Goal: Task Accomplishment & Management: Manage account settings

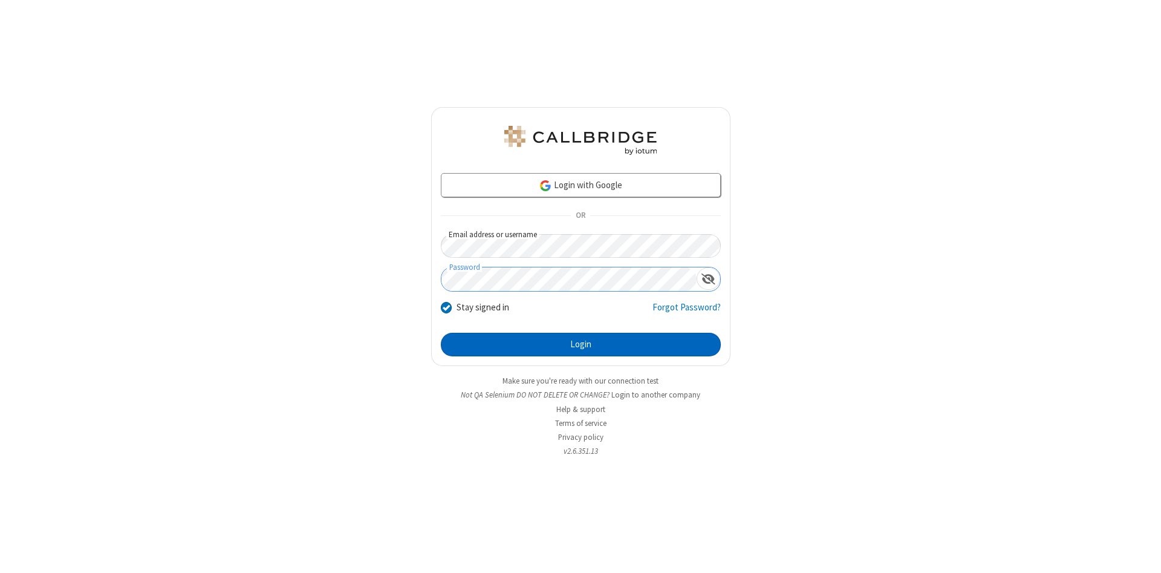
click at [580, 345] on button "Login" at bounding box center [581, 344] width 280 height 24
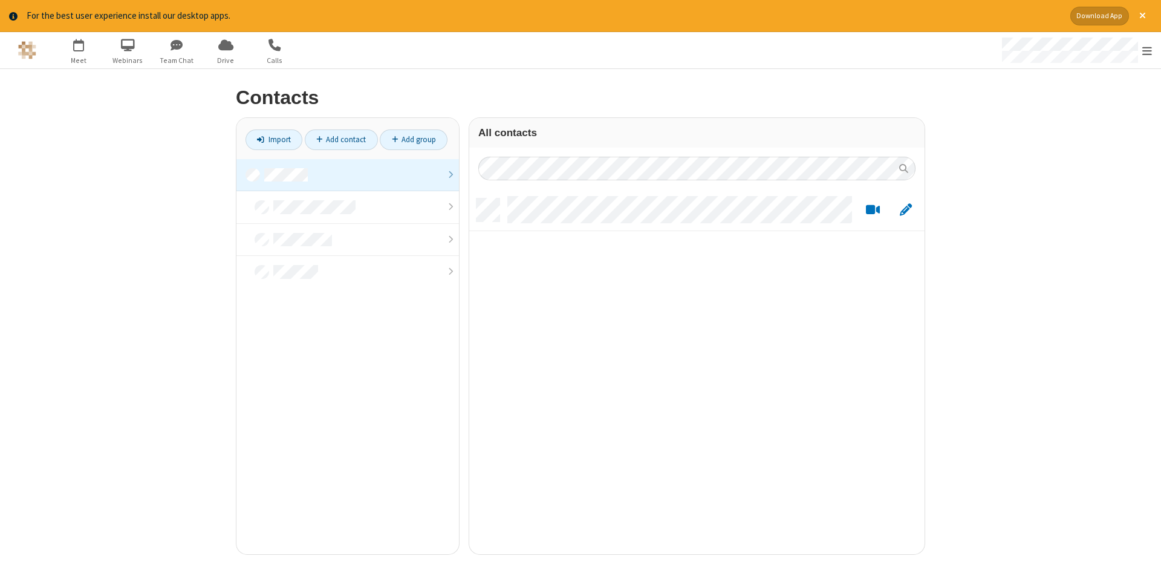
click at [348, 175] on link at bounding box center [347, 175] width 222 height 33
click at [341, 139] on link "Add contact" at bounding box center [341, 139] width 73 height 21
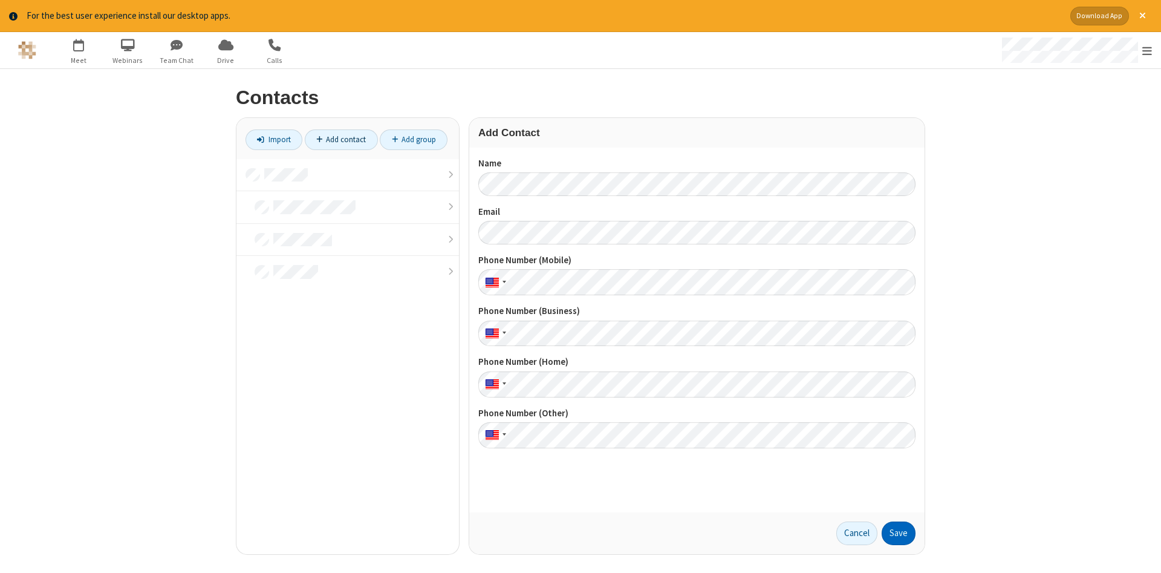
click at [898, 533] on button "Save" at bounding box center [898, 533] width 34 height 24
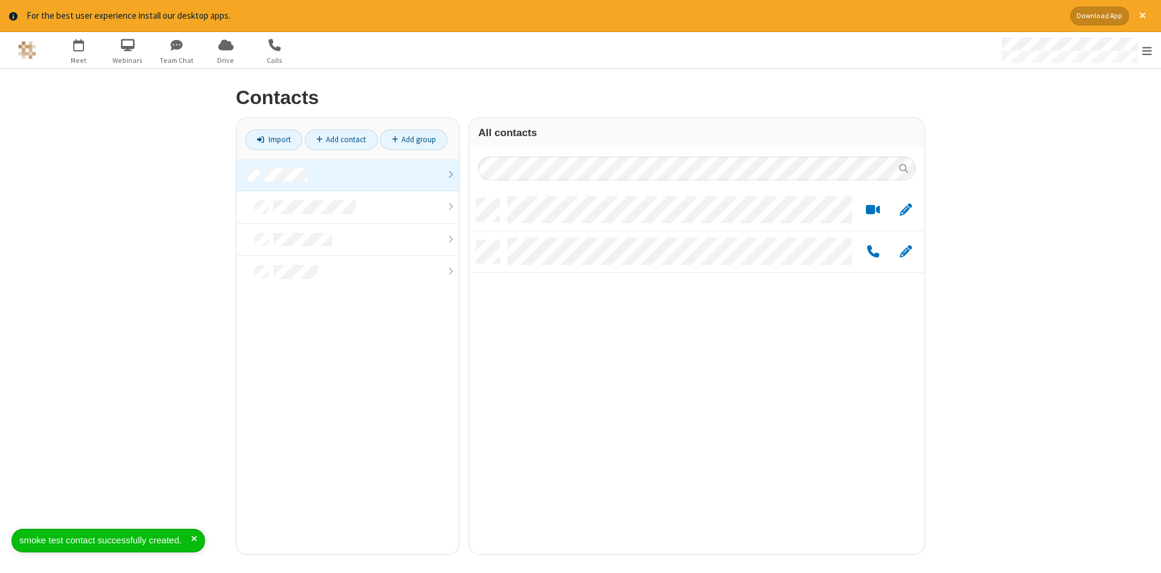
scroll to position [365, 455]
click at [341, 139] on link "Add contact" at bounding box center [341, 139] width 73 height 21
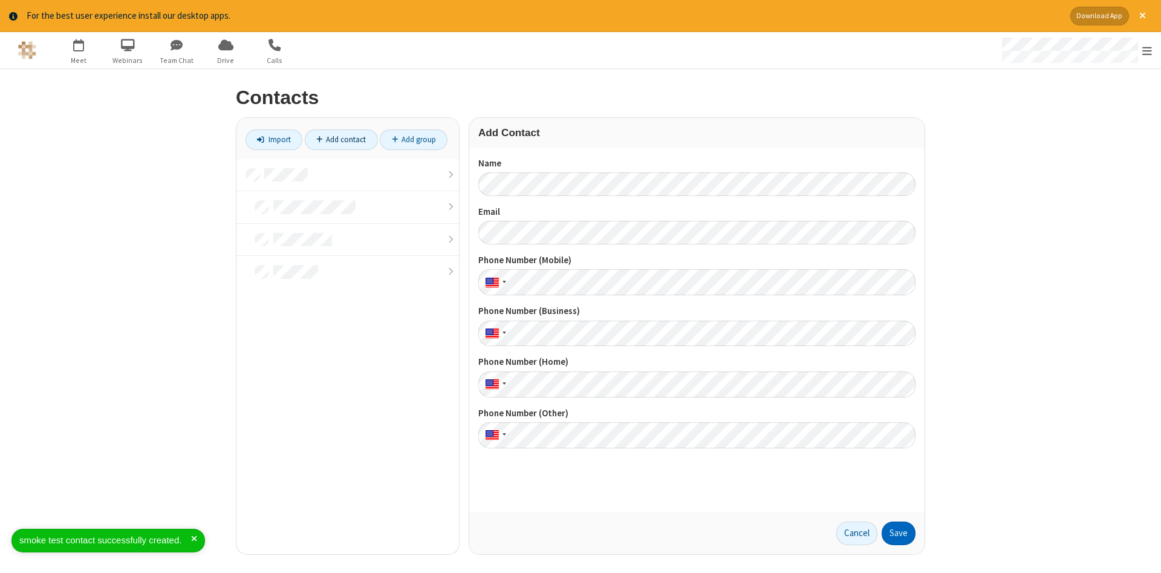
click at [898, 533] on button "Save" at bounding box center [898, 533] width 34 height 24
